Goal: Information Seeking & Learning: Learn about a topic

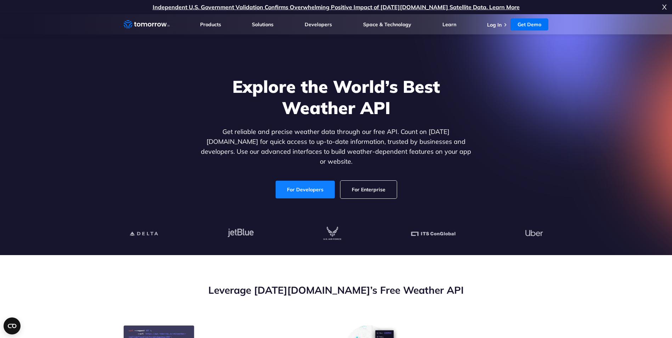
click at [306, 181] on link "For Developers" at bounding box center [304, 190] width 59 height 18
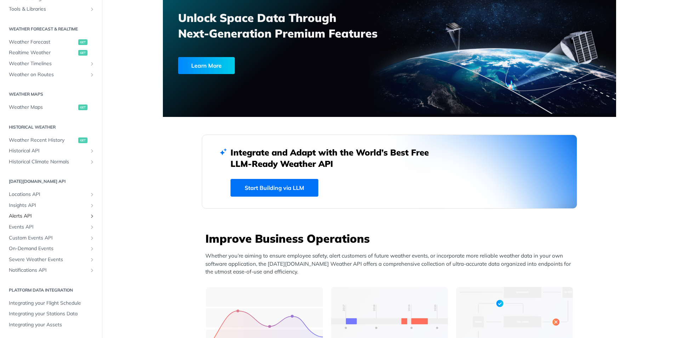
scroll to position [71, 0]
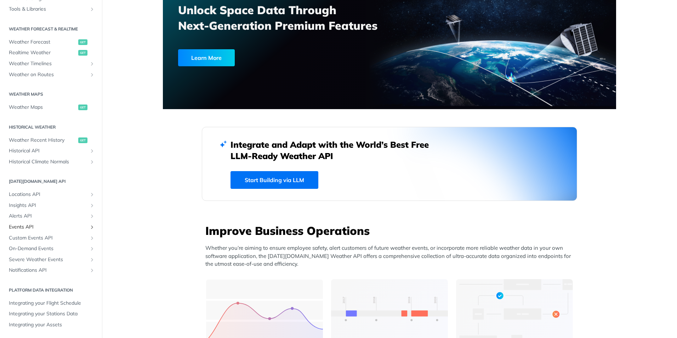
click at [89, 228] on icon "Show subpages for Events API" at bounding box center [92, 227] width 6 height 6
click at [89, 228] on icon "Hide subpages for Events API" at bounding box center [92, 227] width 6 height 6
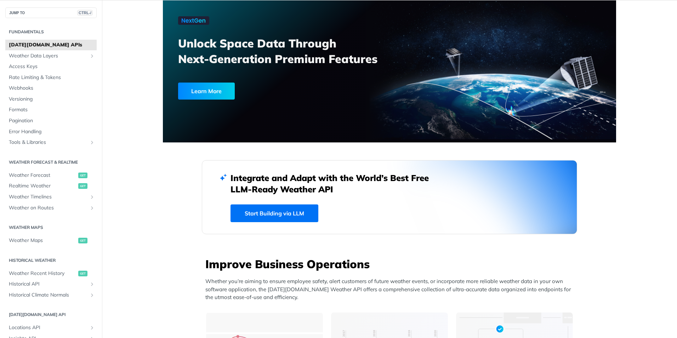
scroll to position [0, 0]
